Goal: Information Seeking & Learning: Learn about a topic

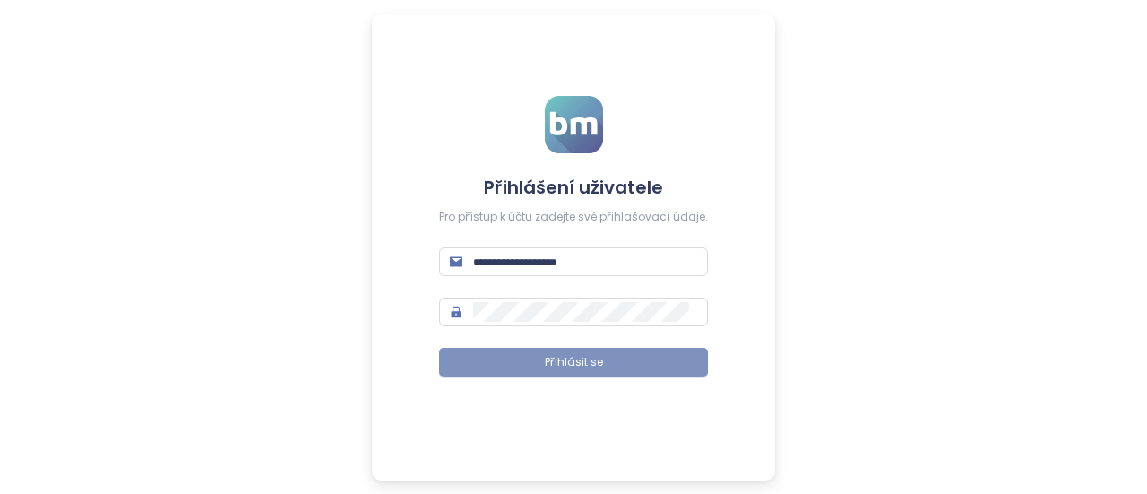
type input "**********"
click at [531, 374] on button "Přihlásit se" at bounding box center [573, 362] width 269 height 29
type input "**********"
click at [558, 358] on span "Přihlásit se" at bounding box center [574, 362] width 58 height 17
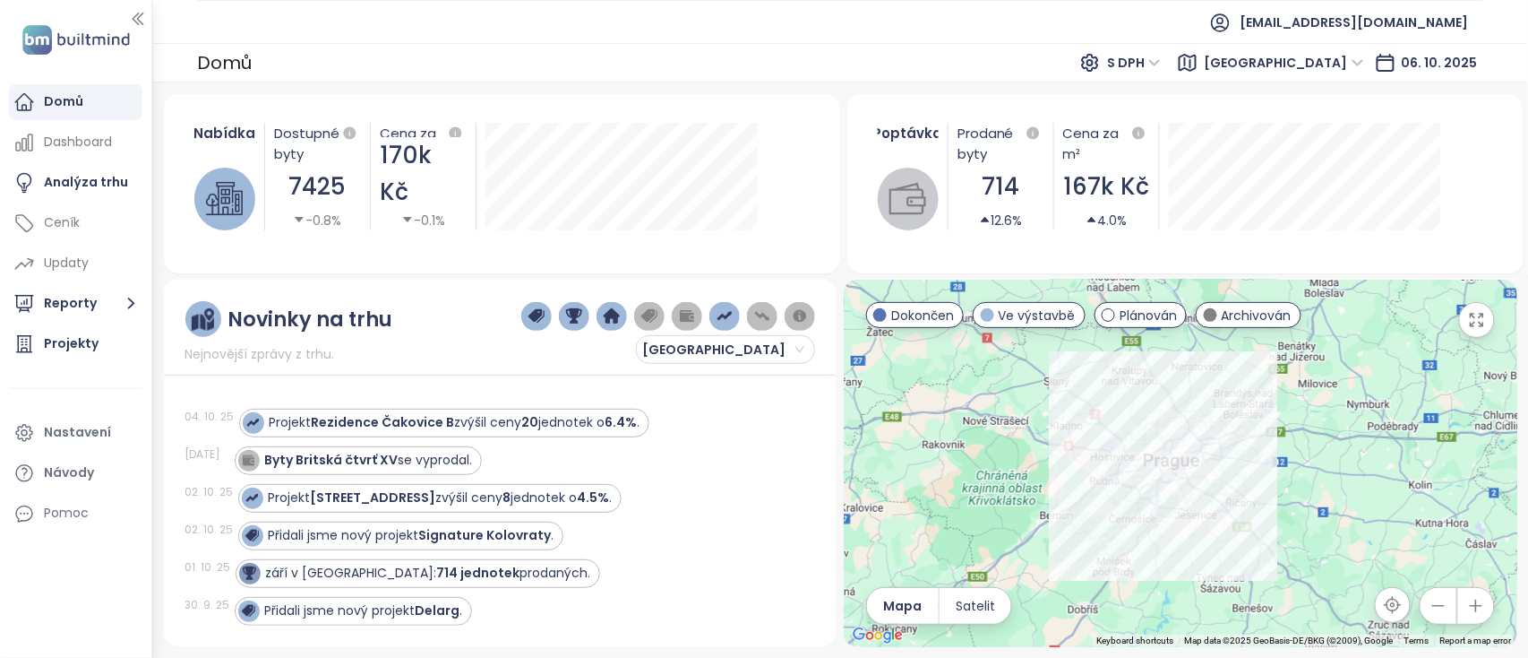
click at [1146, 493] on button "button" at bounding box center [1476, 606] width 36 height 36
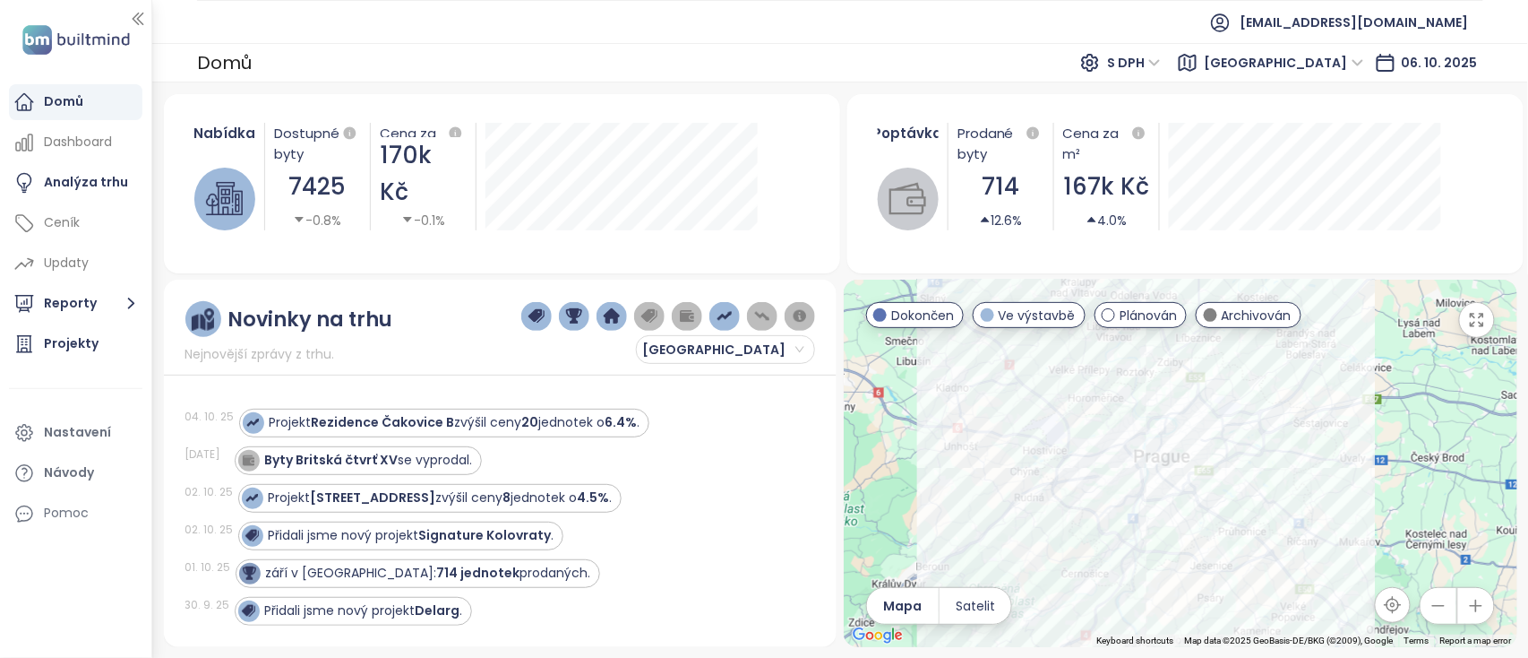
click at [1146, 493] on icon "button" at bounding box center [1476, 606] width 18 height 18
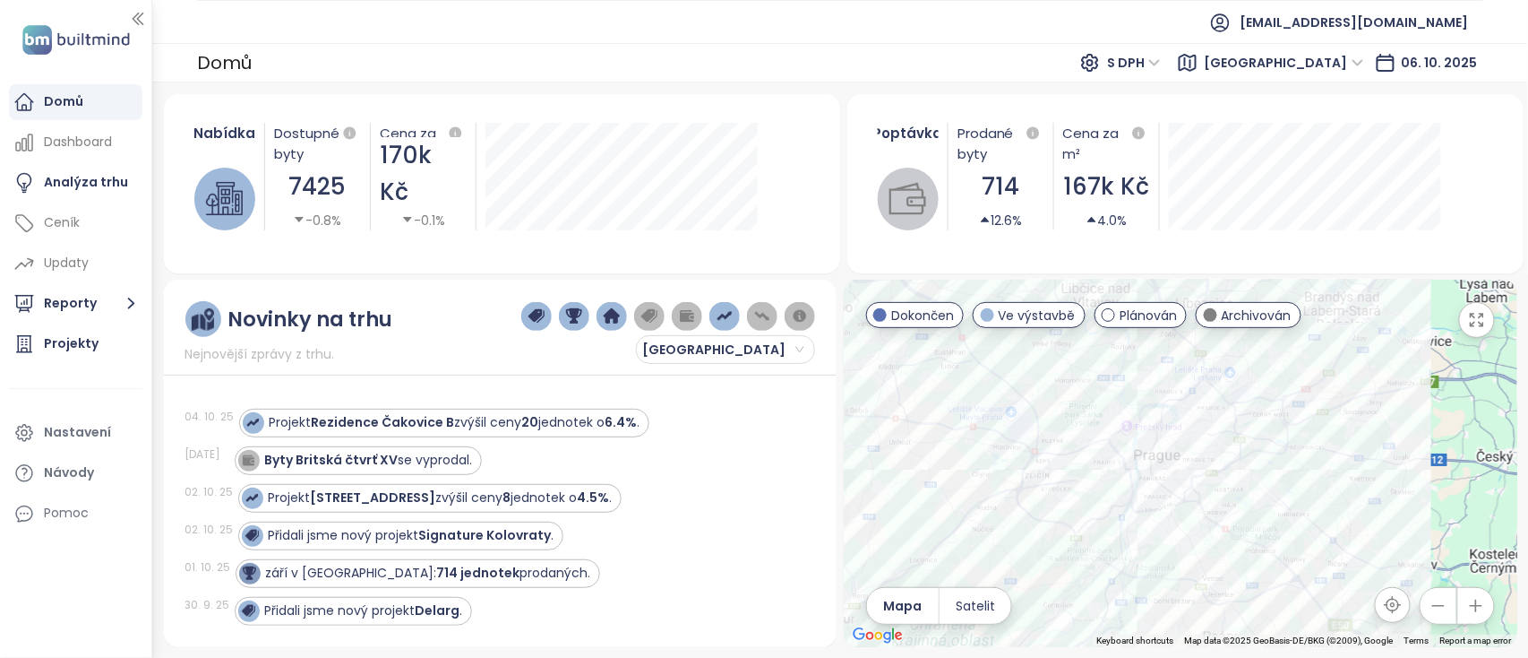
click at [1146, 493] on icon "button" at bounding box center [1476, 606] width 18 height 18
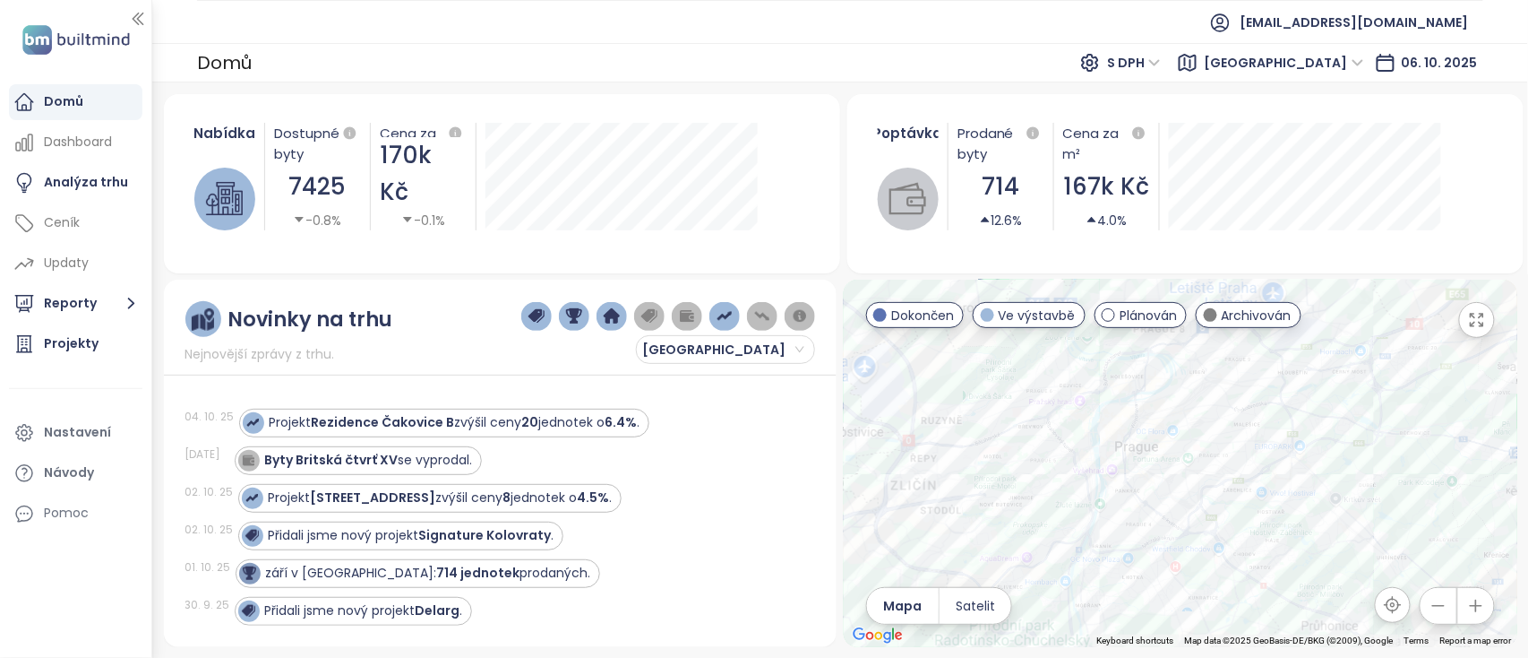
click at [1146, 493] on icon "button" at bounding box center [1476, 606] width 18 height 18
drag, startPoint x: 1126, startPoint y: 391, endPoint x: 1276, endPoint y: 714, distance: 356.3
click at [1146, 493] on html "Domů Dashboard Analýza trhu Ceník Updaty Reporty Projekty Nastavení Návody Pomo…" at bounding box center [764, 329] width 1528 height 658
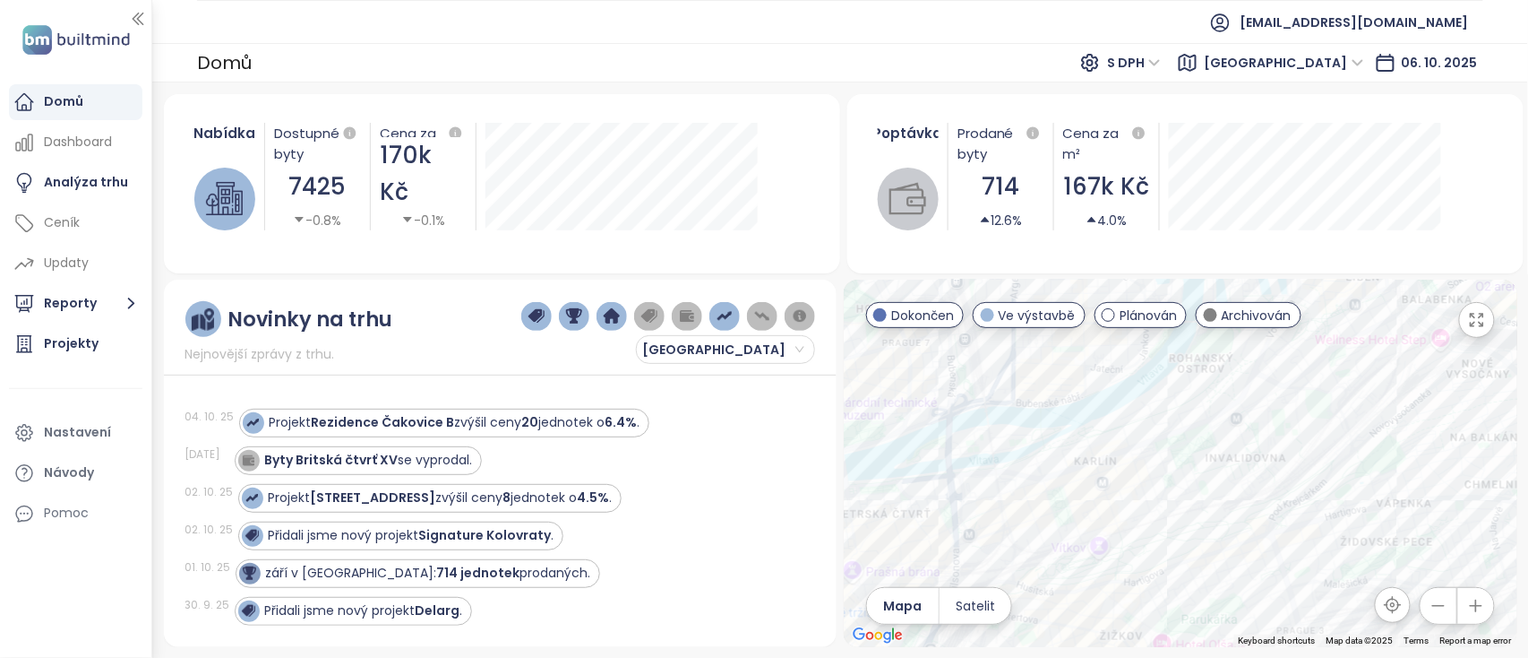
drag, startPoint x: 1182, startPoint y: 388, endPoint x: 1210, endPoint y: 567, distance: 181.3
click at [1146, 493] on div at bounding box center [1181, 462] width 674 height 367
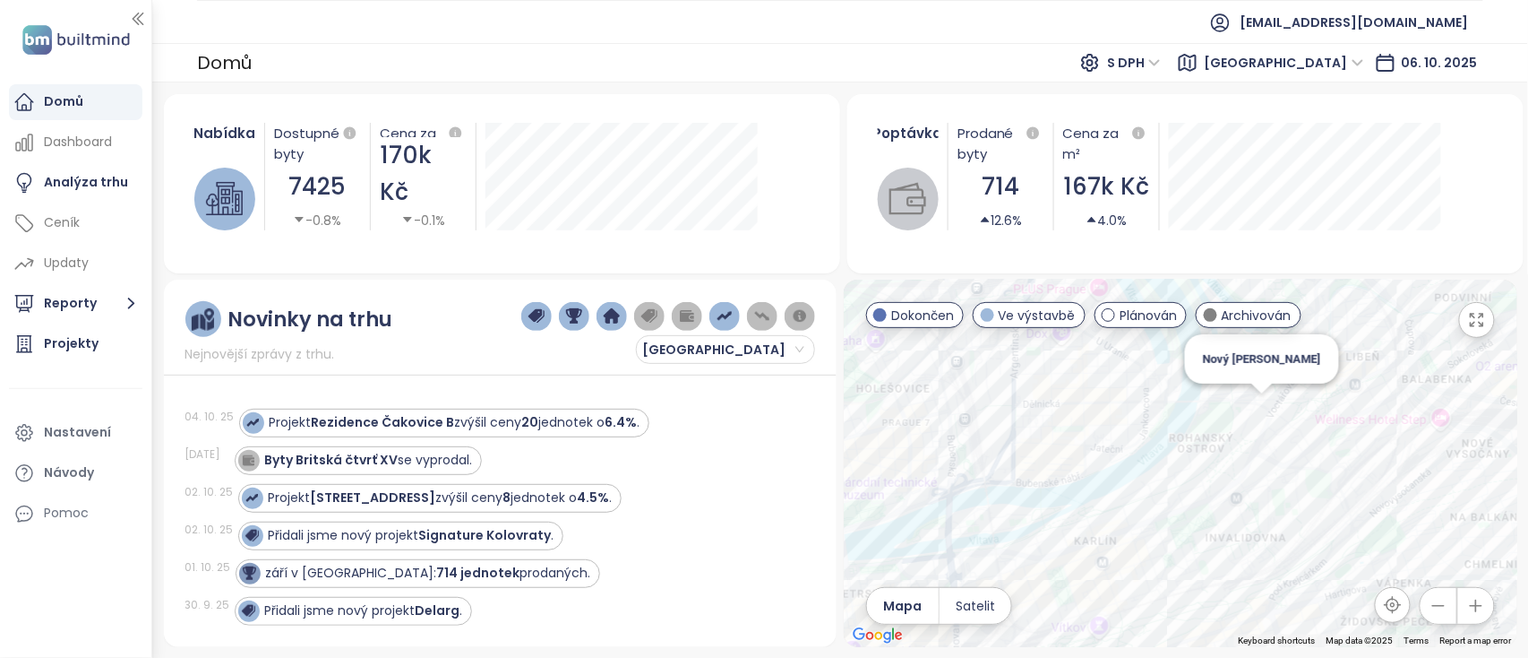
click at [1146, 422] on div "Nový [PERSON_NAME]" at bounding box center [1181, 462] width 674 height 367
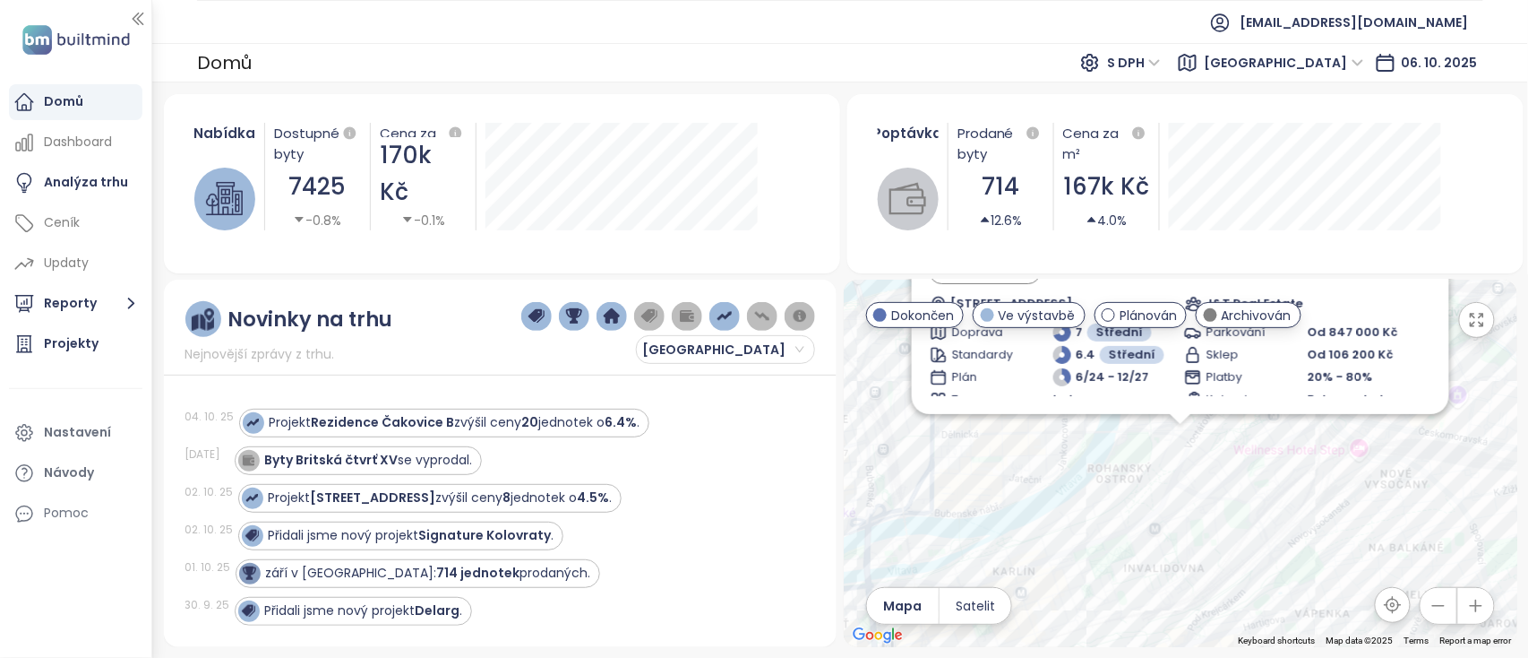
click at [1146, 438] on div "Nový [PERSON_NAME] Ve výstavbě Voctářova 261/6, 180 00 [GEOGRAPHIC_DATA] 8-[GEO…" at bounding box center [1181, 462] width 674 height 367
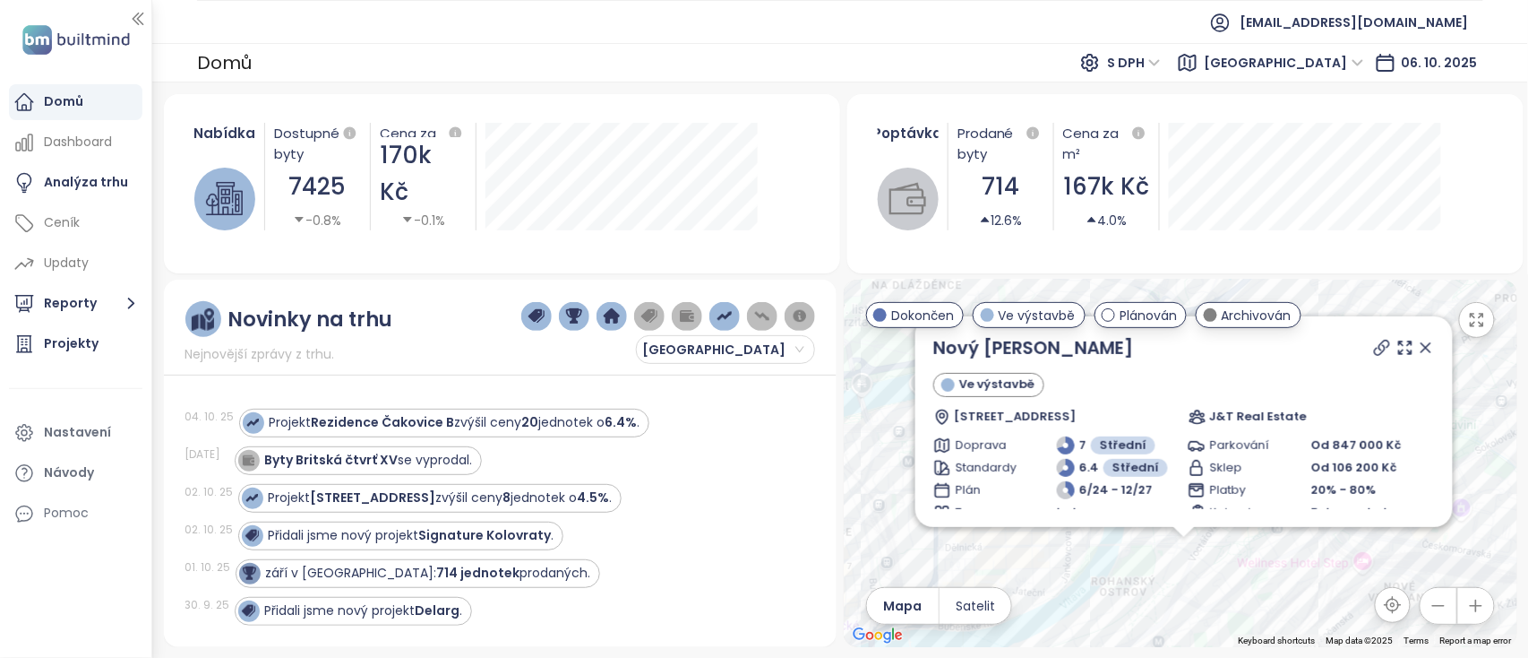
drag, startPoint x: 1319, startPoint y: 419, endPoint x: 1319, endPoint y: 551, distance: 131.7
click at [1146, 493] on div "Nový [PERSON_NAME] Ve výstavbě Voctářova 261/6, 180 00 [GEOGRAPHIC_DATA] 8-[GEO…" at bounding box center [1181, 462] width 674 height 367
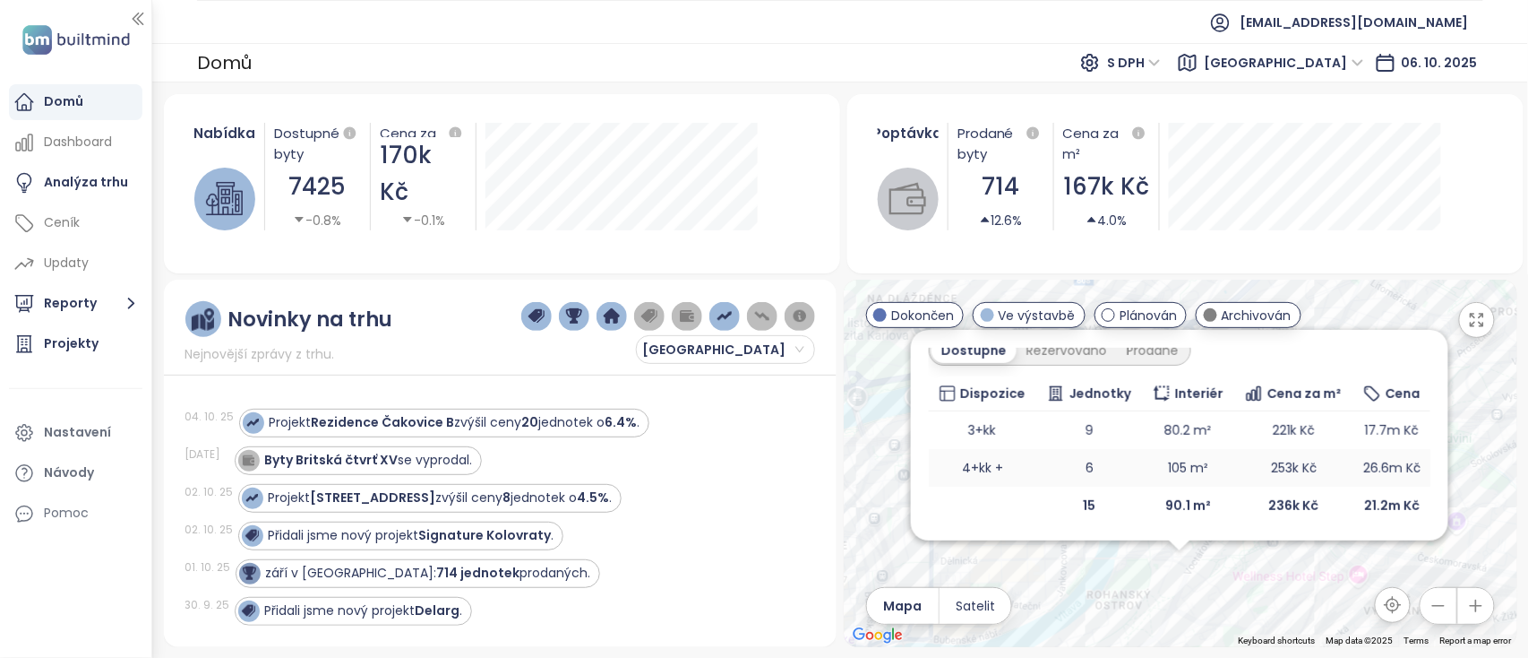
scroll to position [294, 0]
click at [1146, 349] on div "Prodané" at bounding box center [1153, 352] width 72 height 25
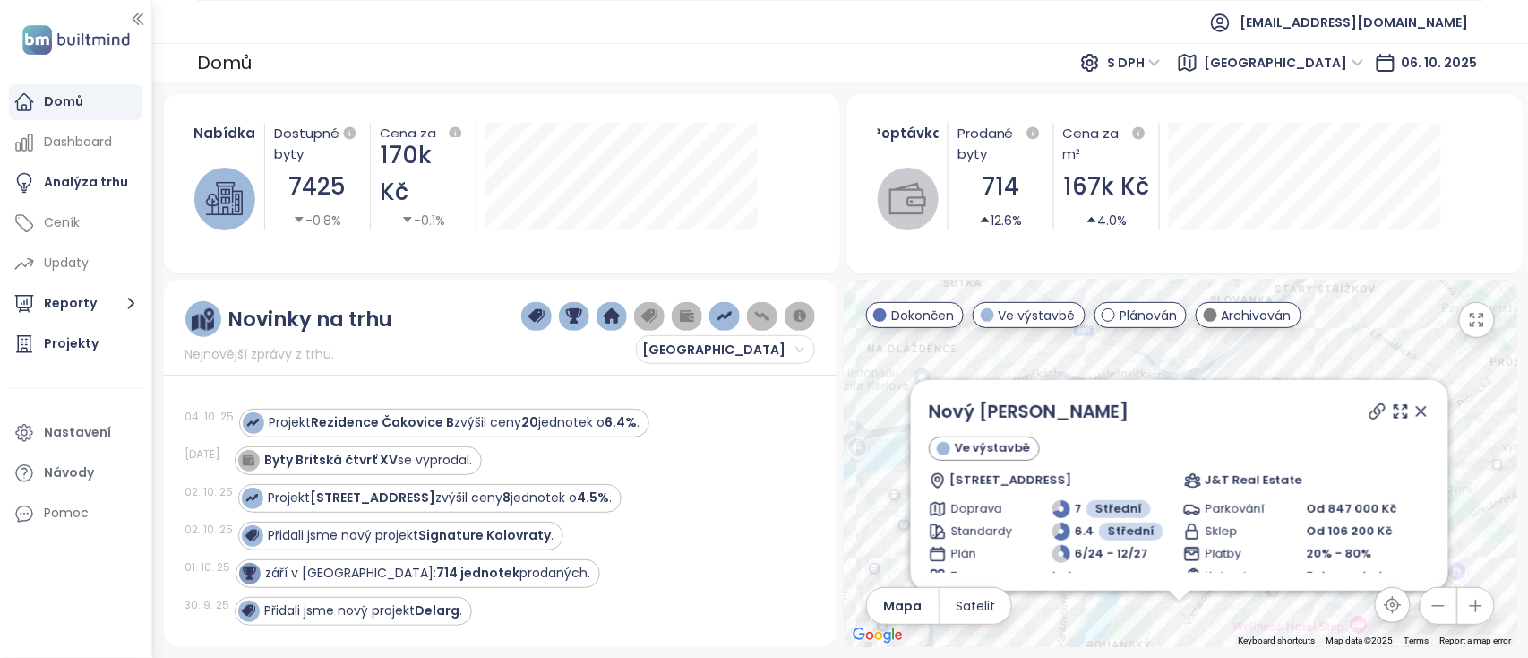
scroll to position [1, 0]
click at [1146, 411] on icon at bounding box center [1421, 410] width 9 height 9
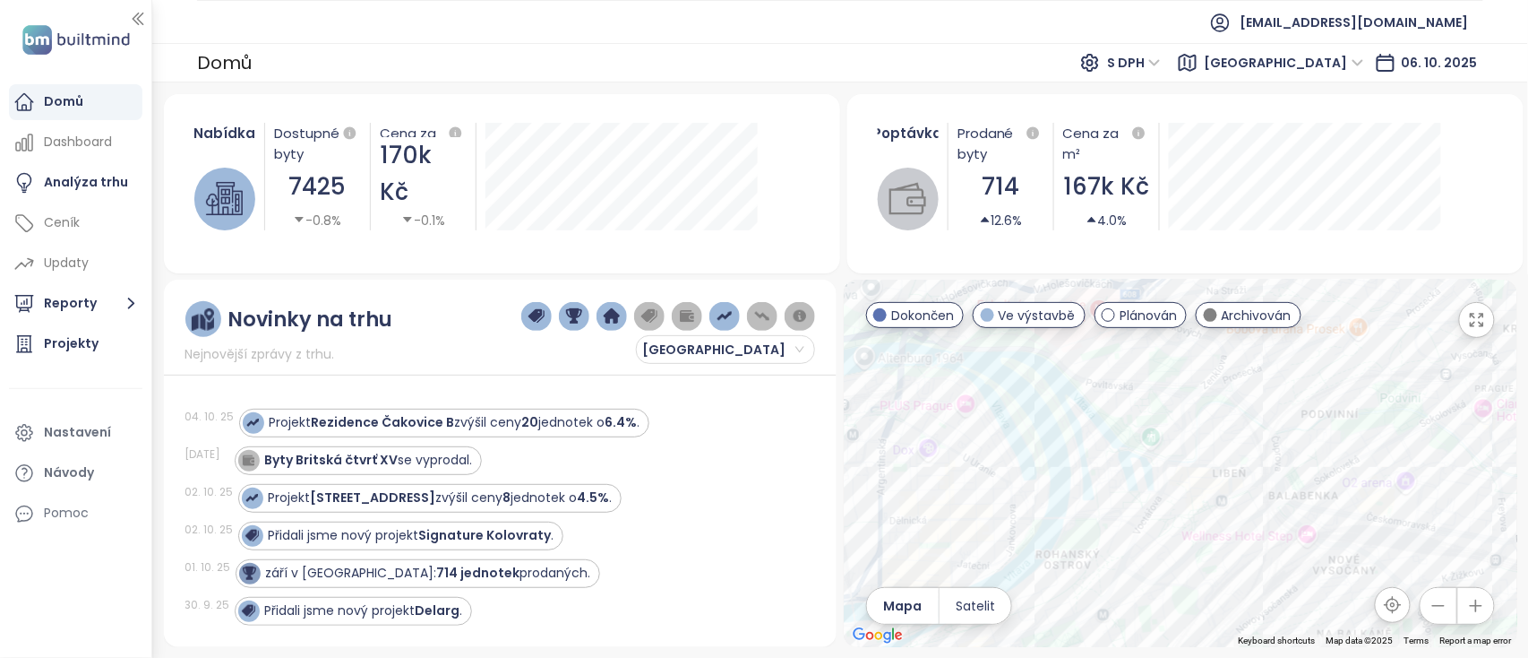
drag, startPoint x: 1206, startPoint y: 488, endPoint x: 1150, endPoint y: 396, distance: 107.7
click at [1146, 396] on div at bounding box center [1181, 462] width 674 height 367
click at [1146, 493] on div "Near Living" at bounding box center [1181, 462] width 674 height 367
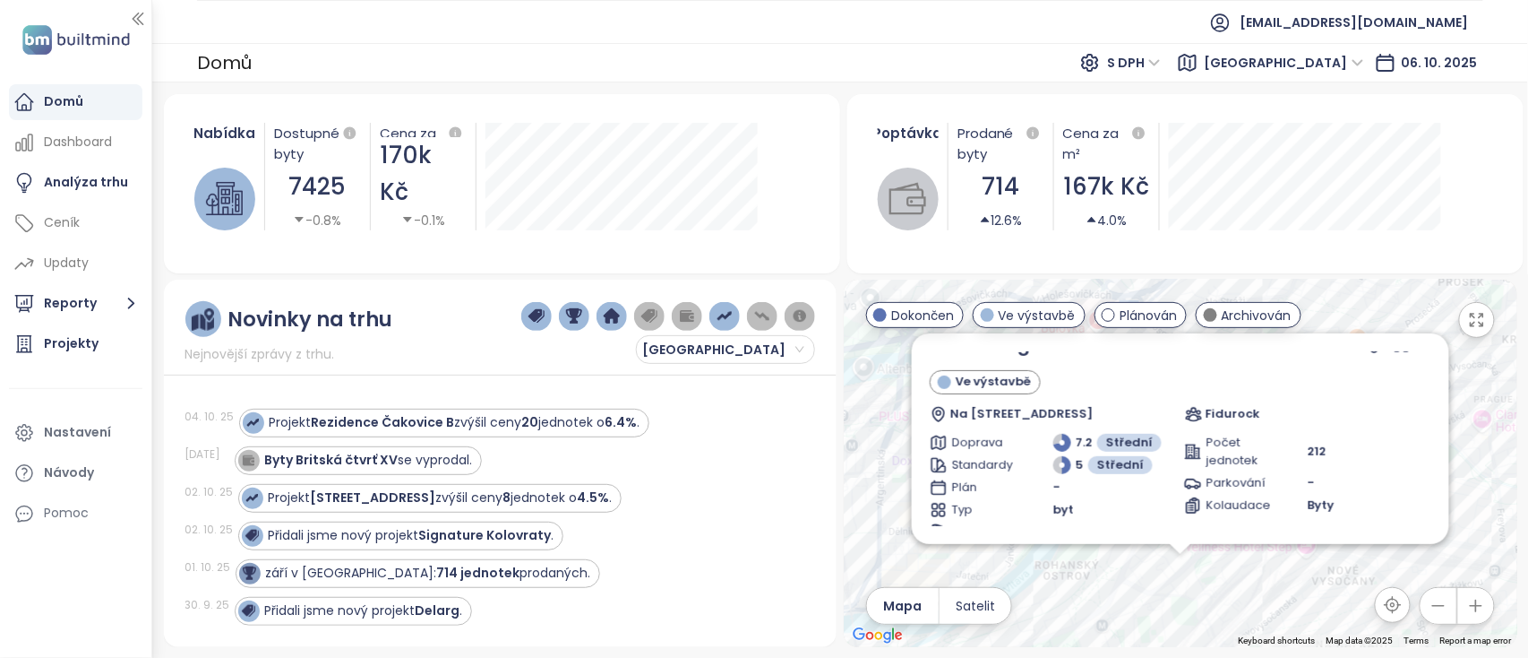
scroll to position [0, 0]
